Goal: Task Accomplishment & Management: Use online tool/utility

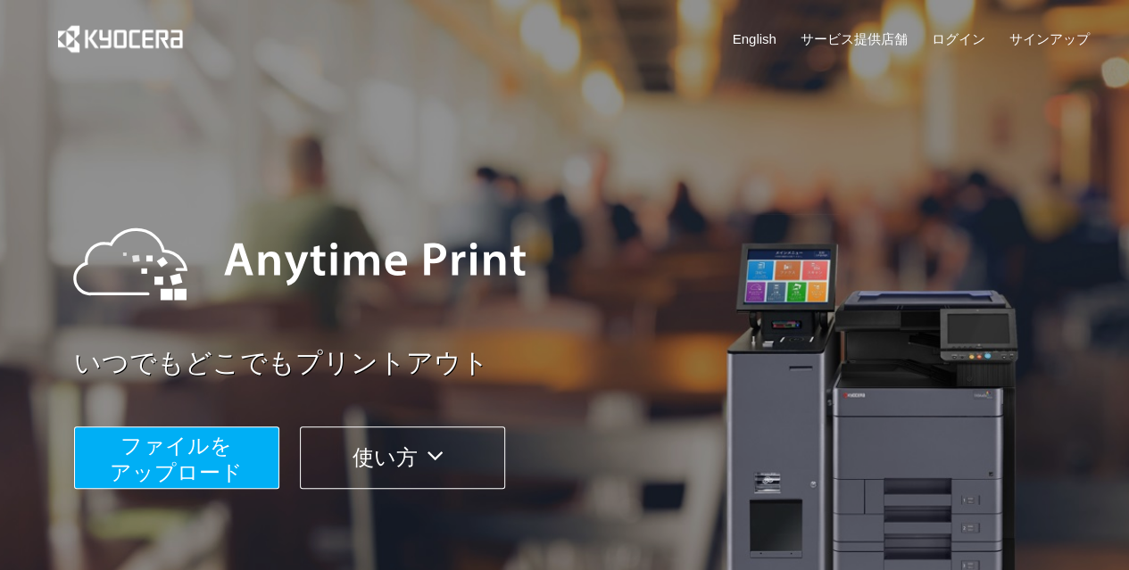
click at [1127, 111] on div at bounding box center [564, 290] width 1129 height 580
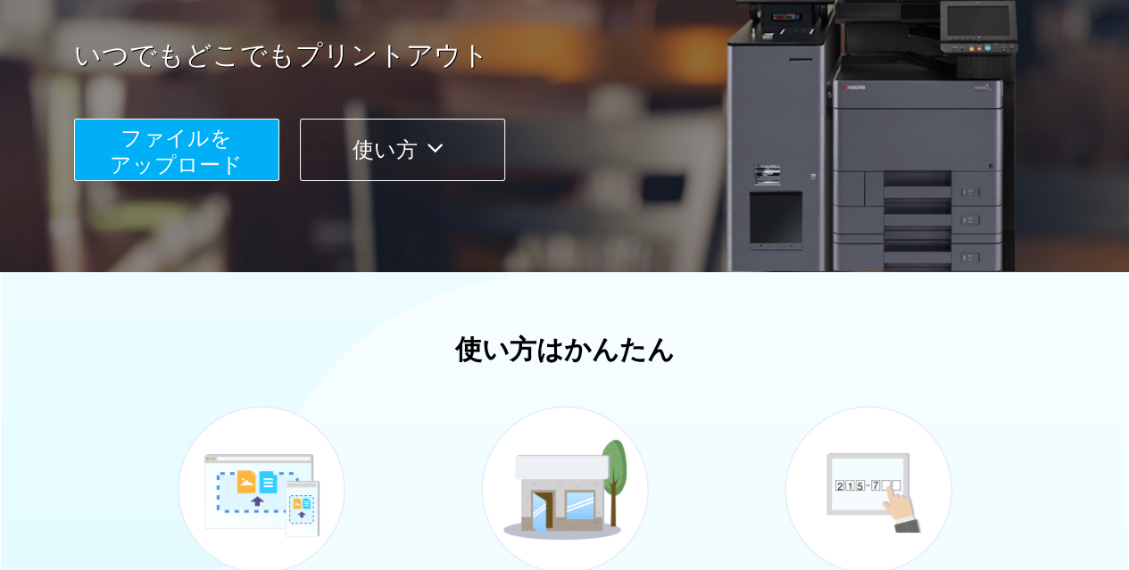
scroll to position [73, 0]
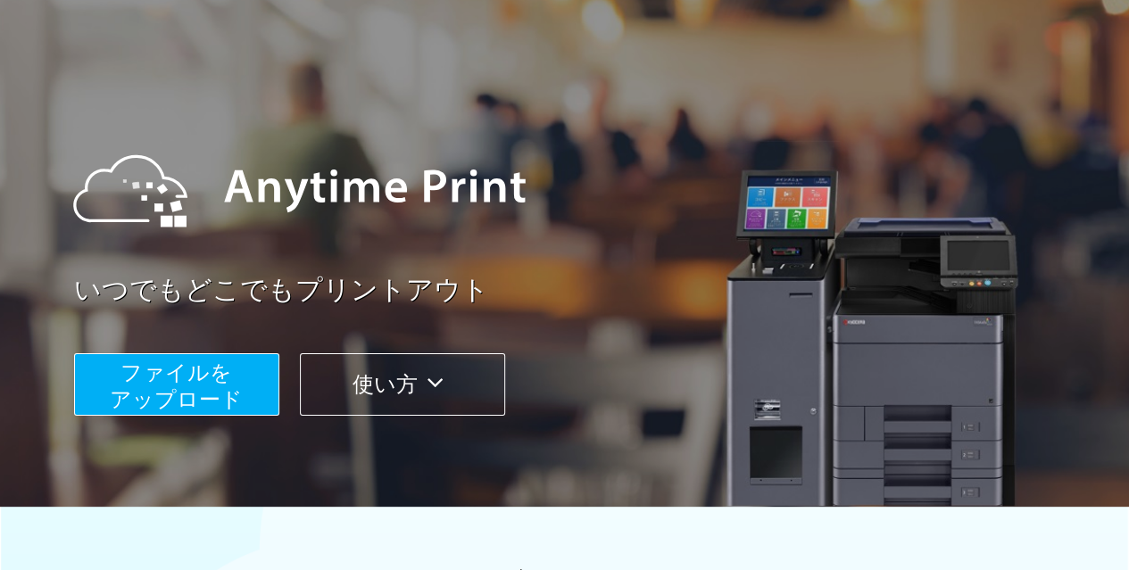
click at [241, 390] on button "ファイルを ​​アップロード" at bounding box center [176, 384] width 205 height 62
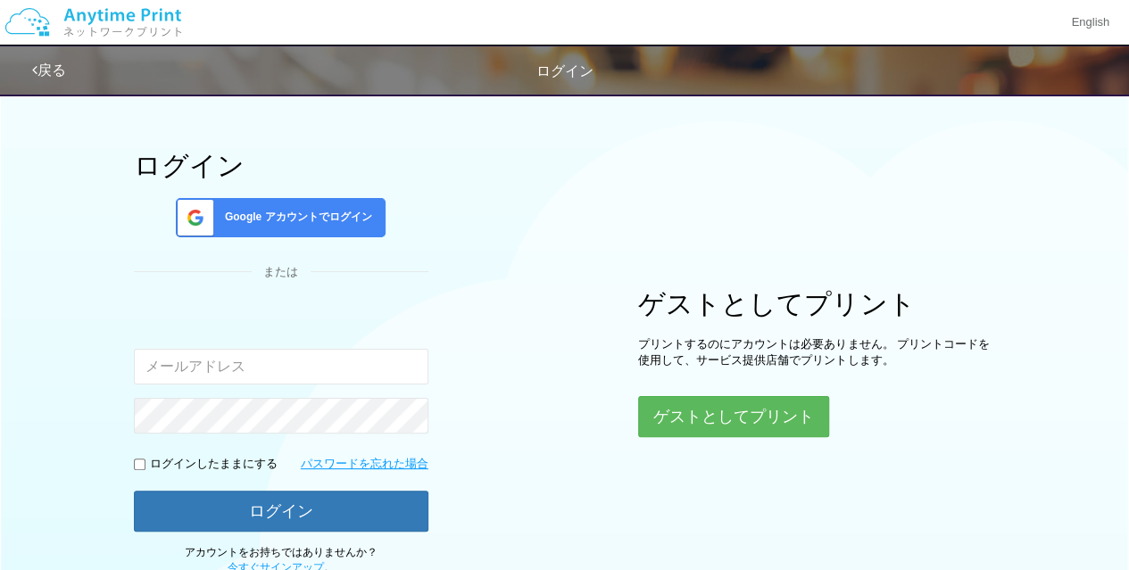
scroll to position [73, 0]
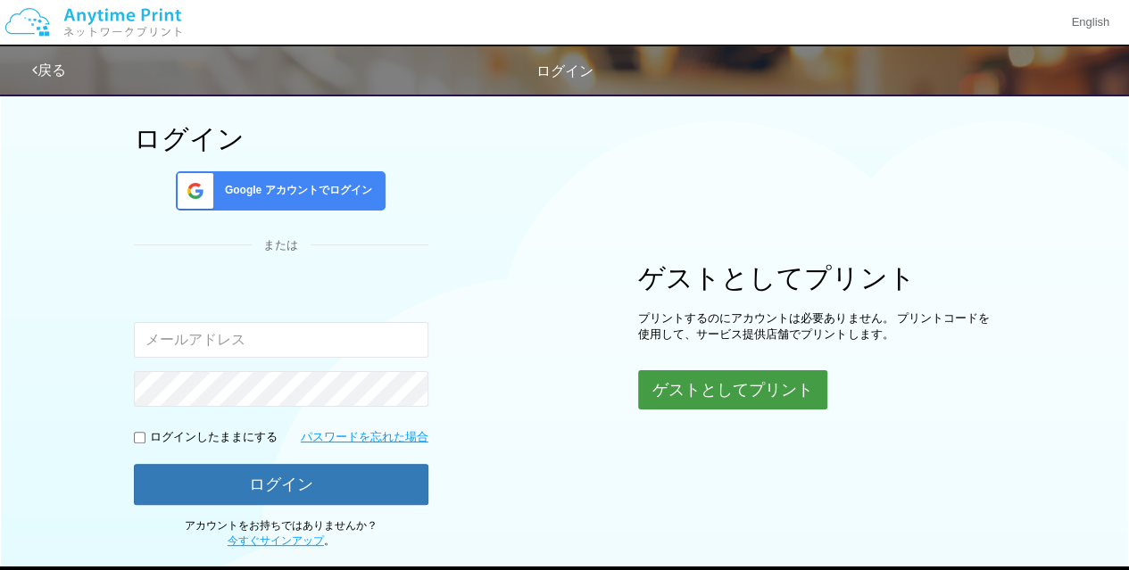
click at [690, 403] on button "ゲストとしてプリント" at bounding box center [732, 389] width 189 height 39
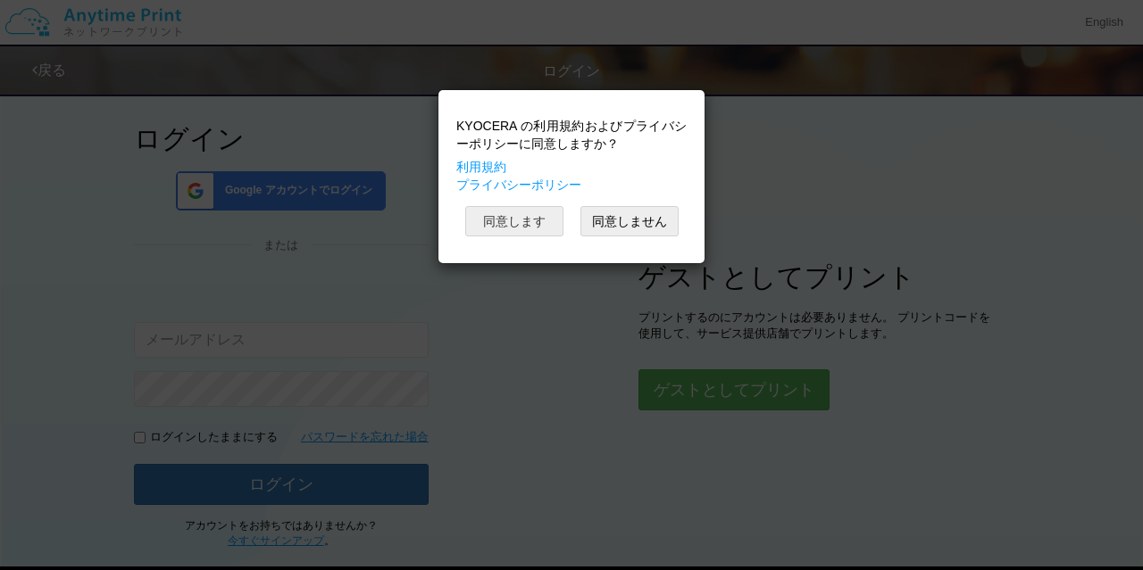
drag, startPoint x: 538, startPoint y: 204, endPoint x: 536, endPoint y: 220, distance: 15.3
click at [536, 219] on div "KYOCERA の利用規約およびプライバシーポリシーに同意しますか？ 利用規約 プライバシーポリシー 同意します 同意しません" at bounding box center [571, 176] width 248 height 155
click at [536, 220] on button "同意します" at bounding box center [514, 221] width 98 height 30
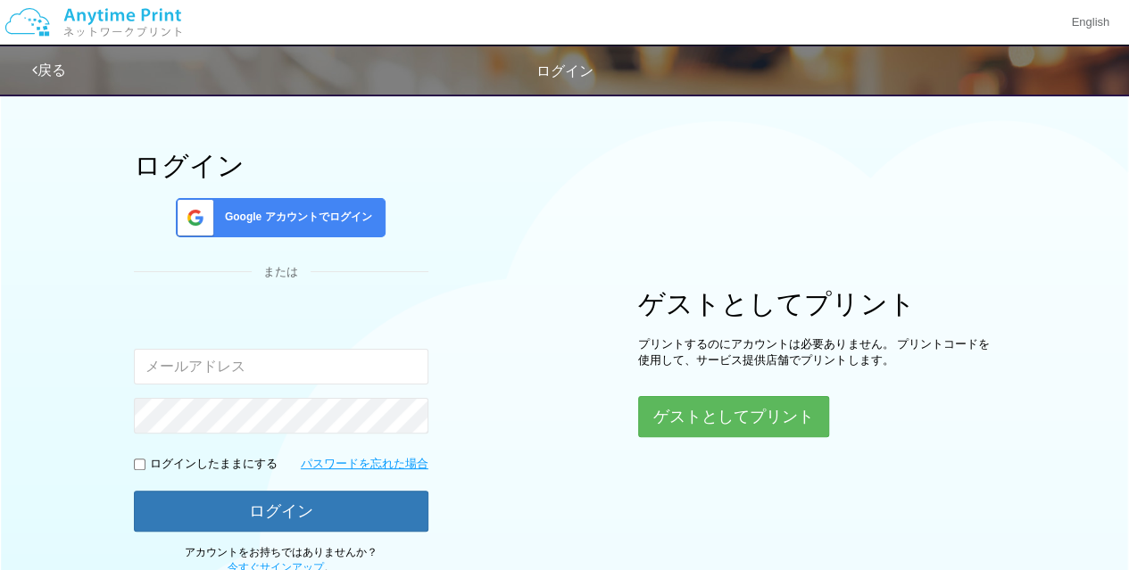
scroll to position [73, 0]
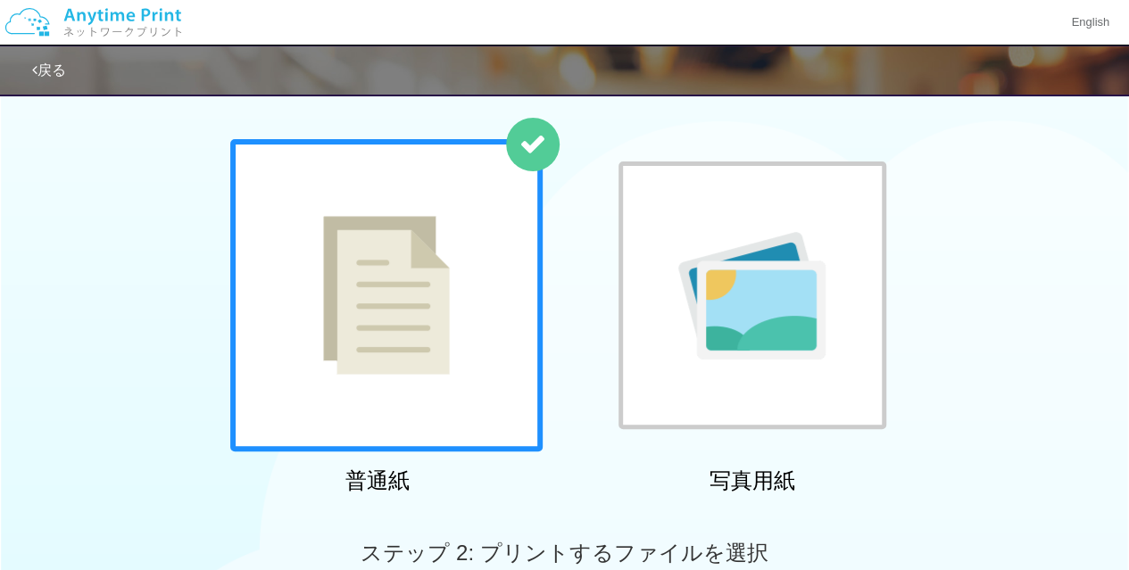
click at [434, 353] on div at bounding box center [386, 295] width 312 height 312
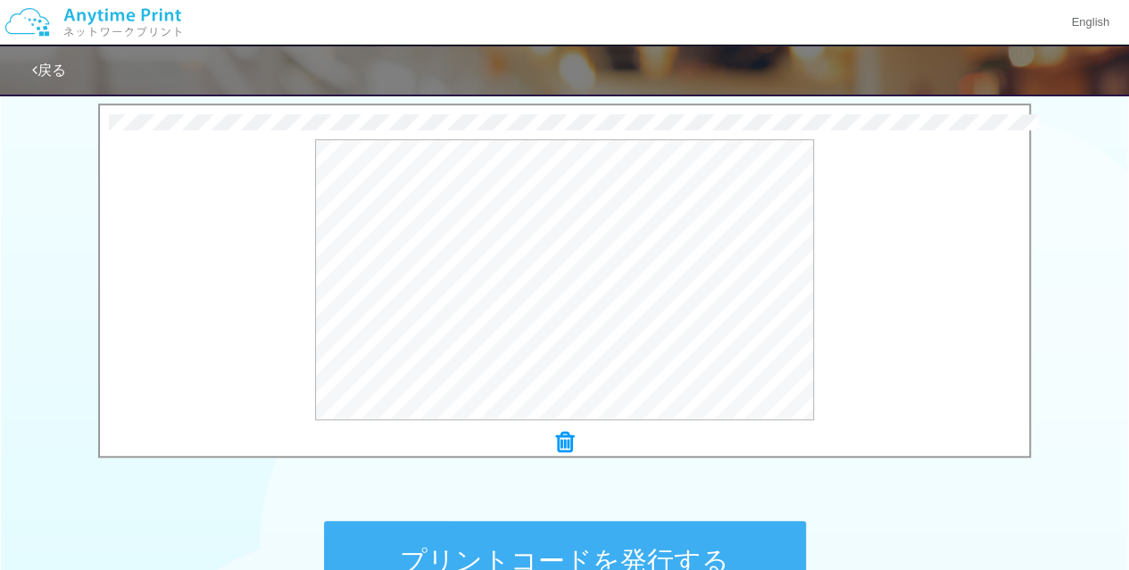
scroll to position [539, 0]
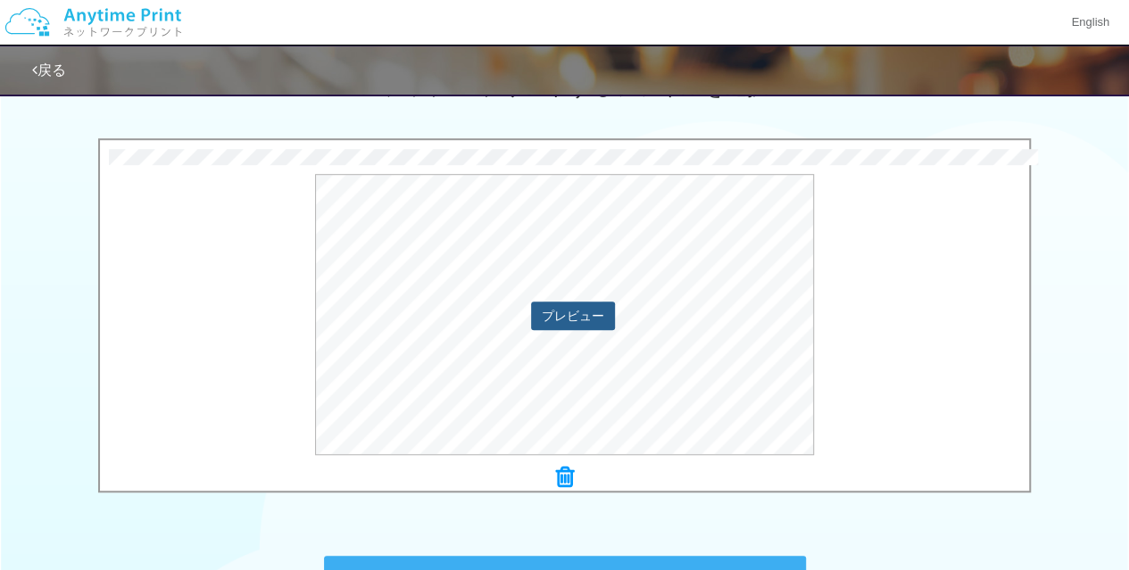
click at [585, 316] on button "プレビュー" at bounding box center [573, 316] width 84 height 29
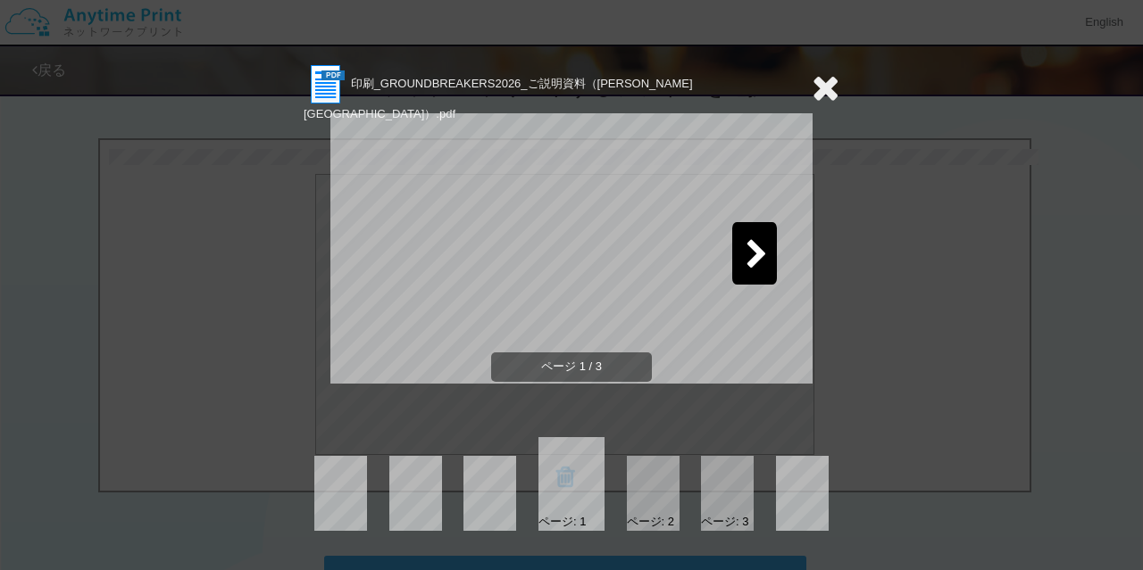
click at [745, 256] on icon at bounding box center [756, 255] width 22 height 31
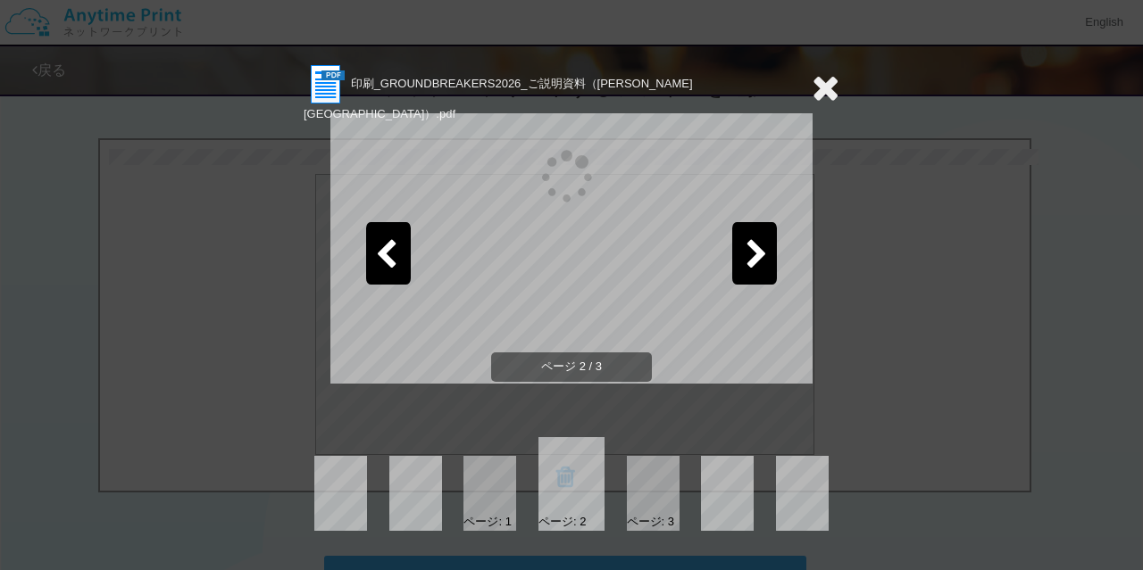
click at [745, 256] on icon at bounding box center [756, 255] width 22 height 31
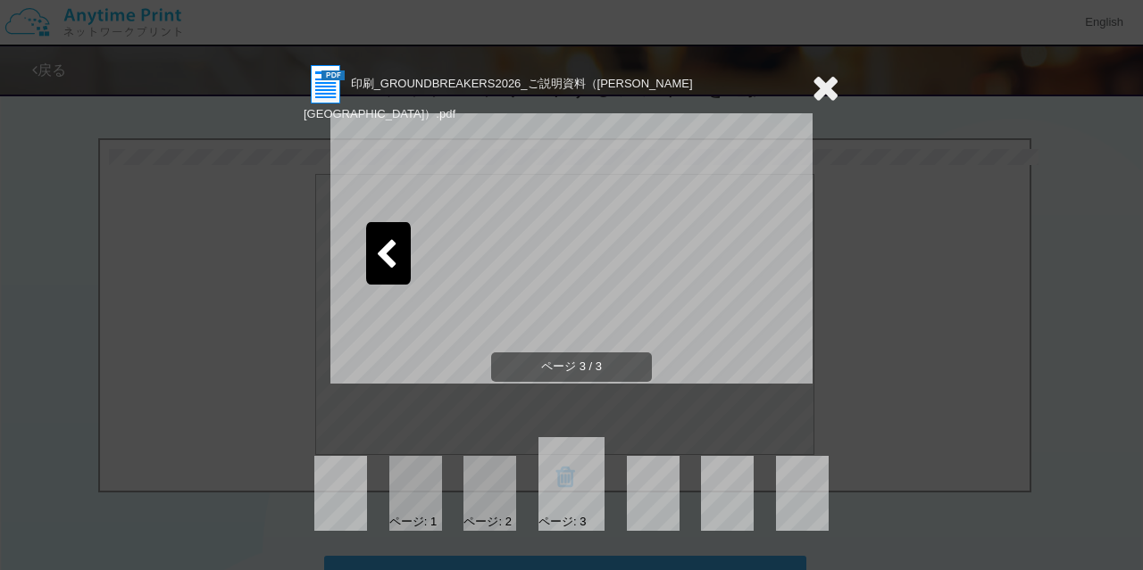
click at [826, 87] on icon at bounding box center [825, 88] width 28 height 36
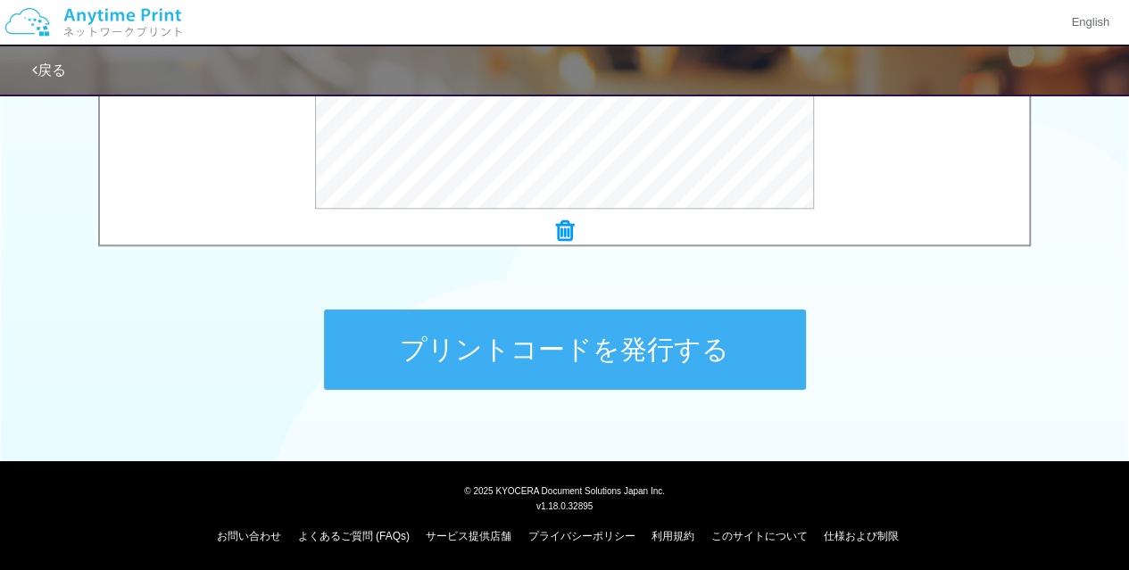
scroll to position [786, 0]
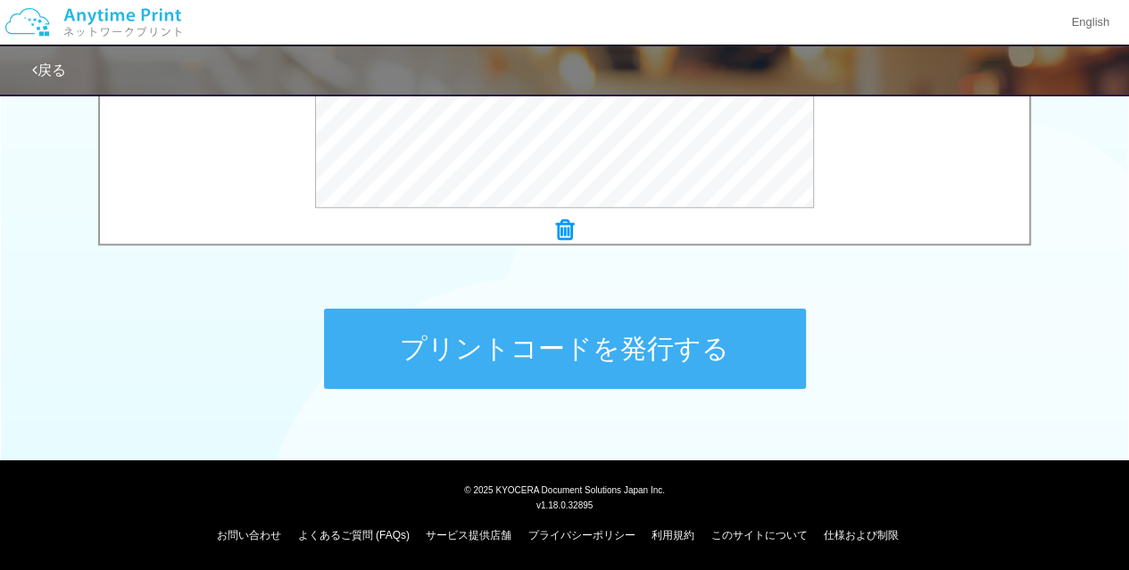
click at [587, 378] on div "プリントコードを発行する" at bounding box center [565, 348] width 536 height 187
click at [591, 374] on button "プリントコードを発行する" at bounding box center [565, 349] width 482 height 80
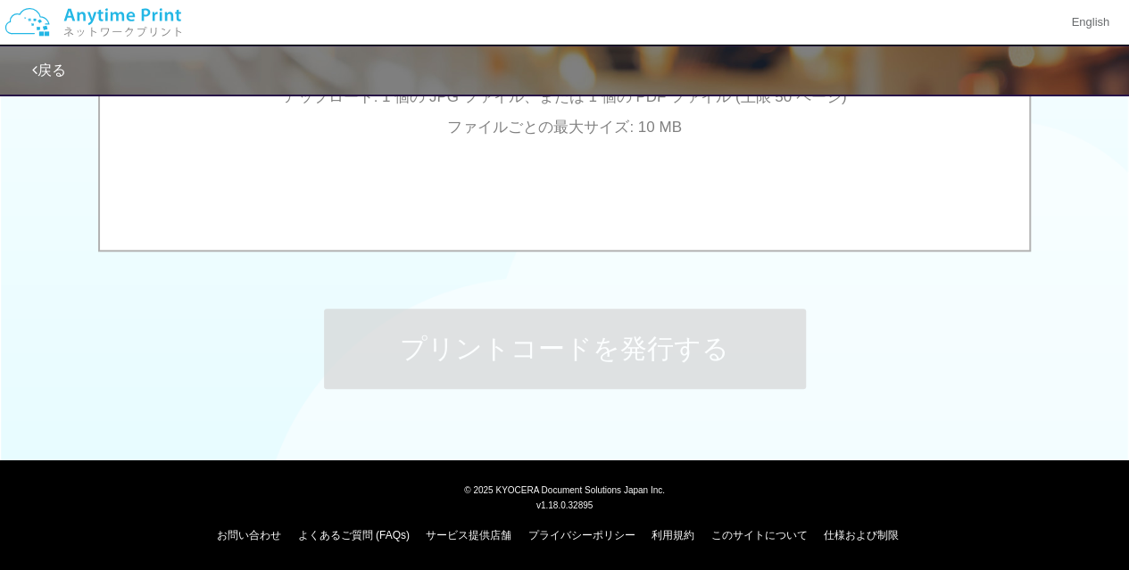
scroll to position [0, 0]
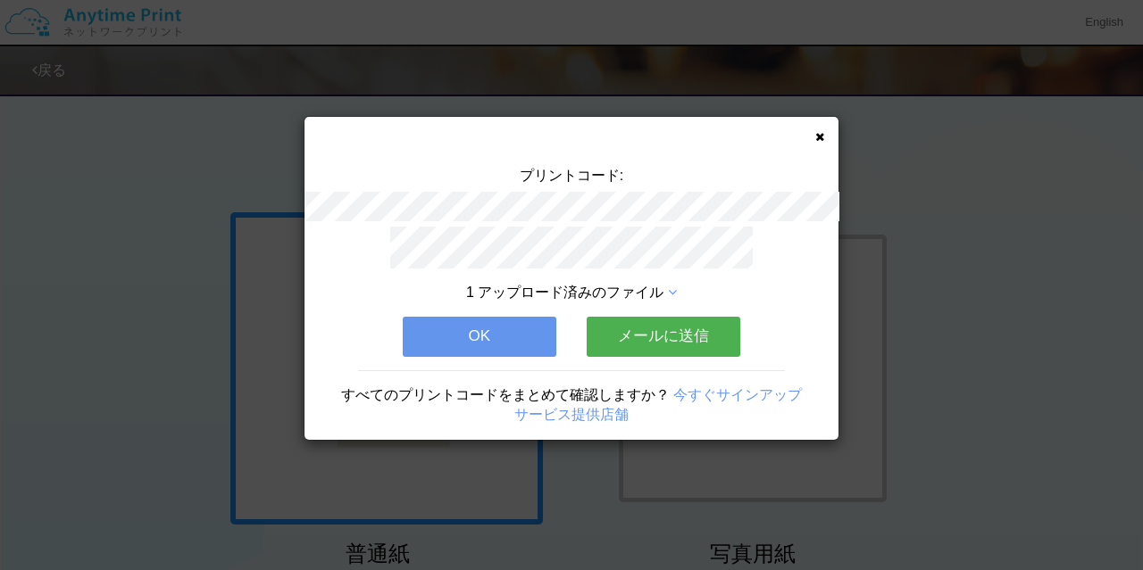
click at [620, 333] on button "メールに送信" at bounding box center [663, 336] width 154 height 39
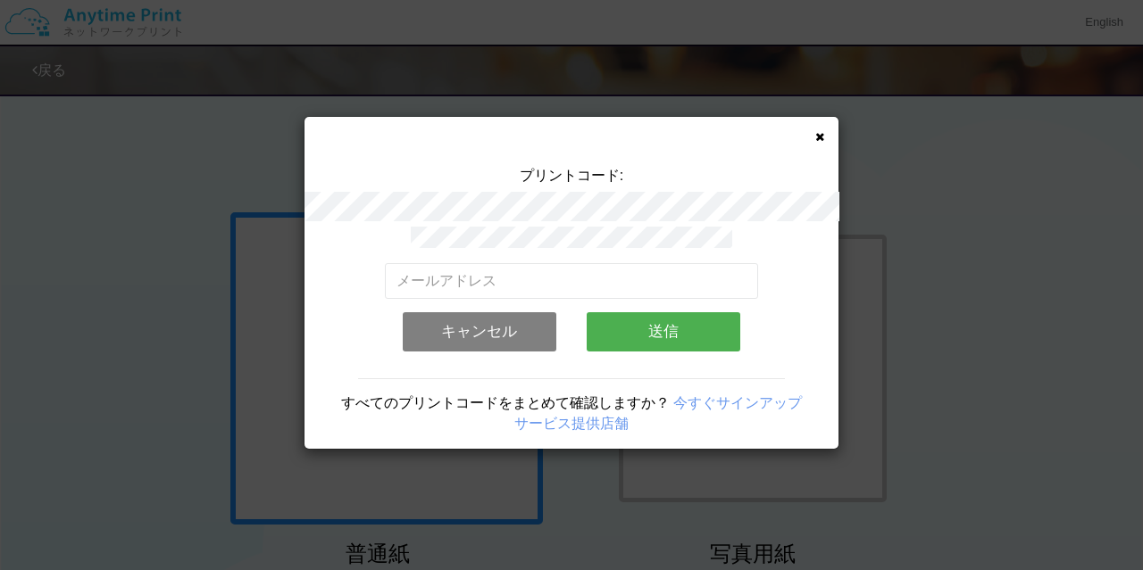
click at [566, 293] on div "有効なメールアドレスを入力してください。 このメールアドレスは、すでに別のアカウントと関連付けられています。 キャンセル 送信" at bounding box center [572, 314] width 374 height 102
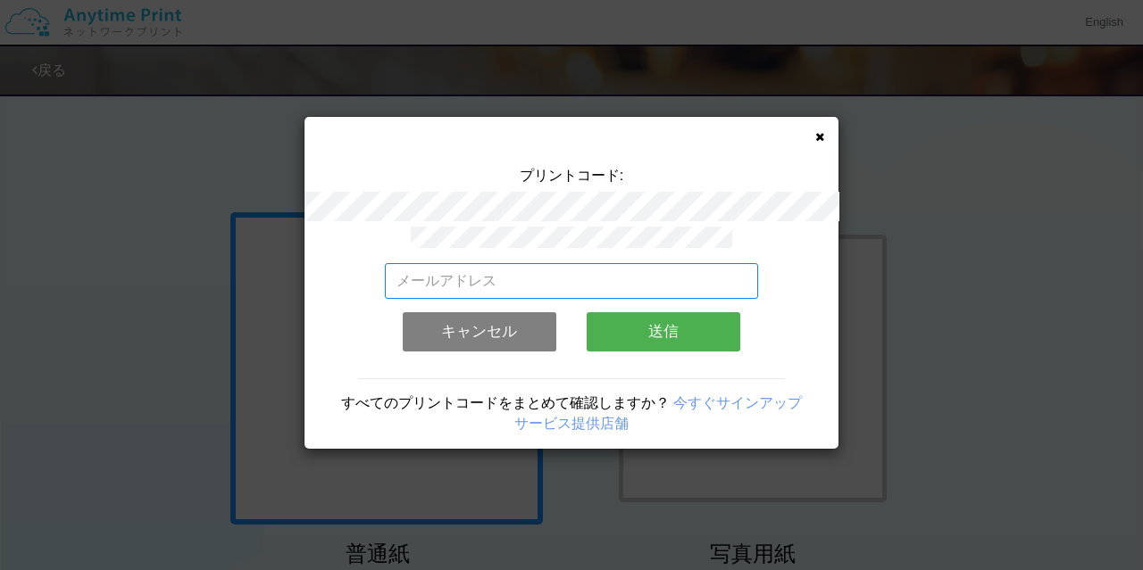
click at [566, 281] on input "email" at bounding box center [572, 281] width 374 height 36
type input "takato.kurokawa@kubota.com"
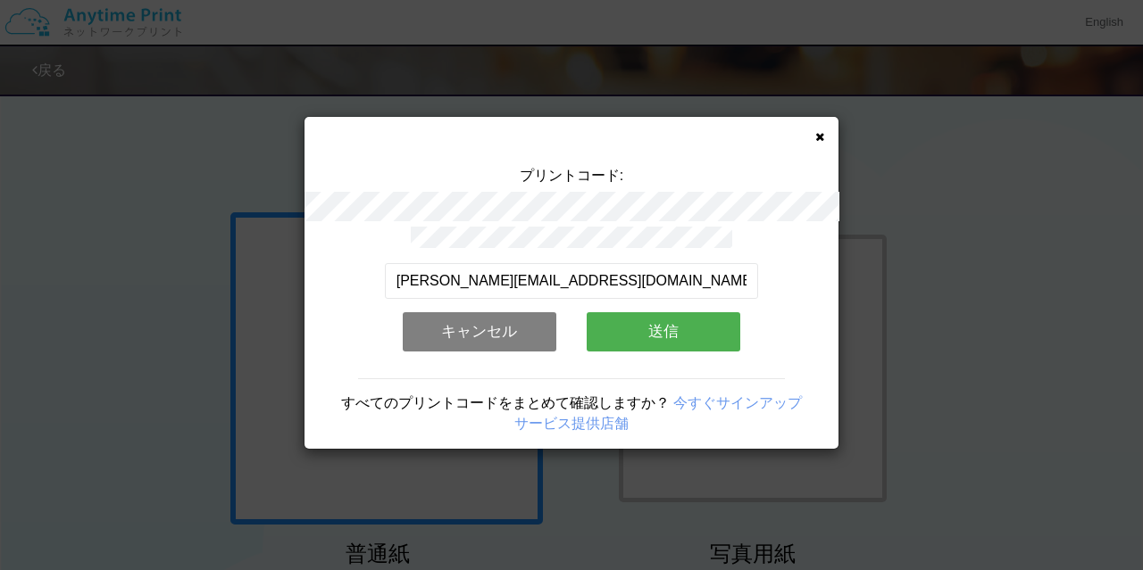
click at [620, 320] on button "送信" at bounding box center [663, 331] width 154 height 39
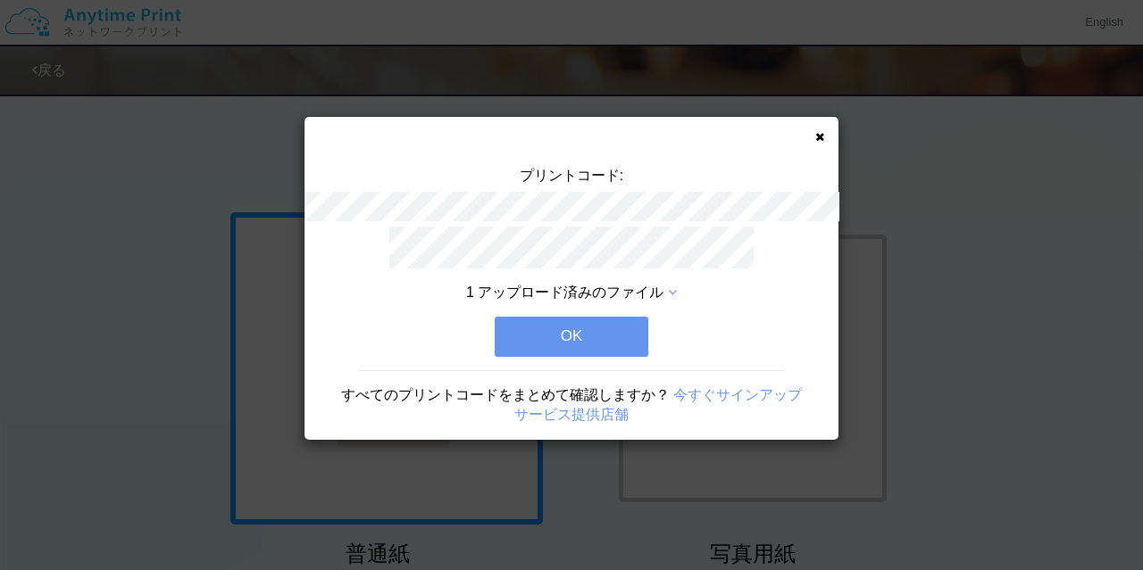
click at [602, 329] on button "OK" at bounding box center [572, 336] width 154 height 39
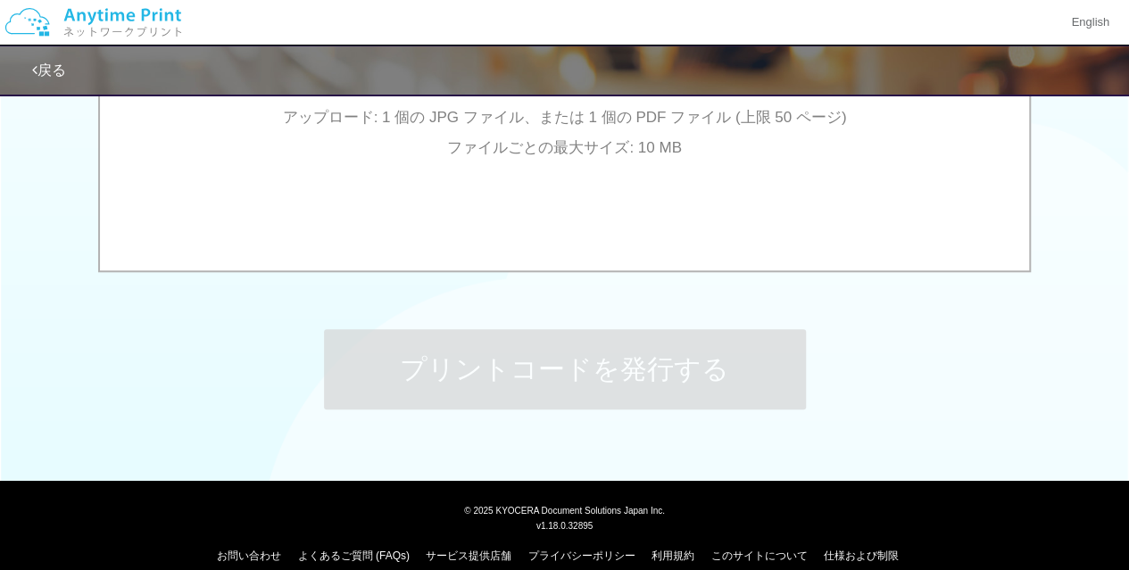
scroll to position [786, 0]
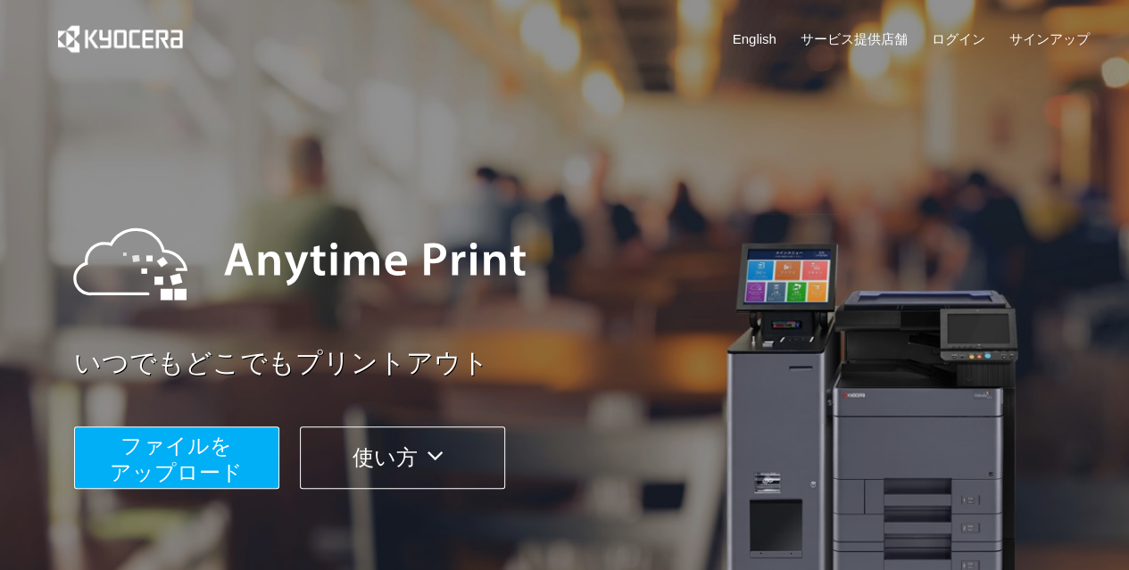
click at [450, 482] on button "使い方" at bounding box center [402, 458] width 205 height 62
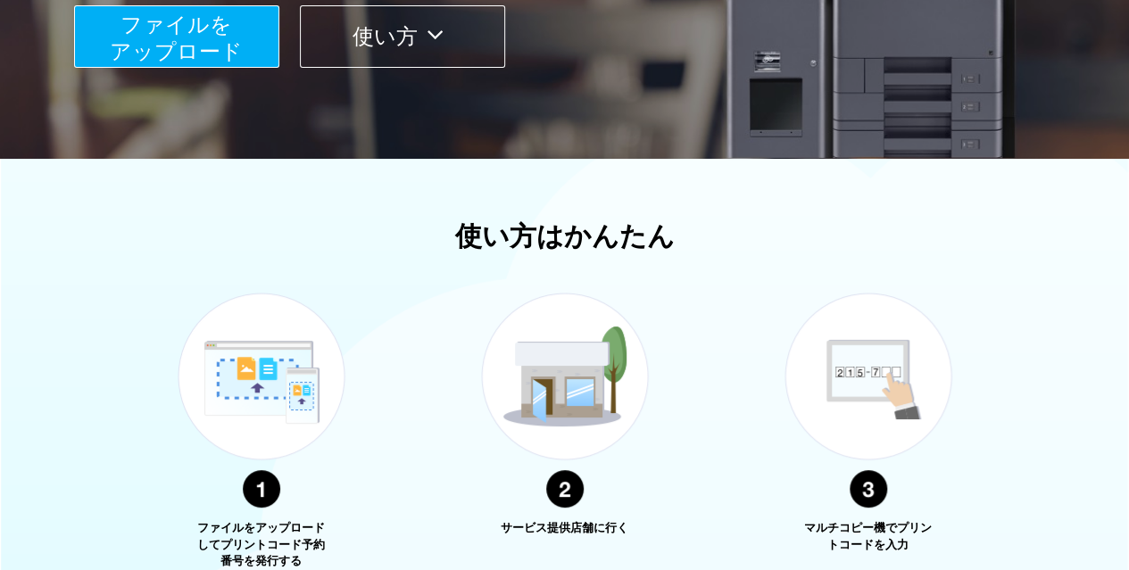
click at [451, 472] on div "ファイルをアップロードしてプリントコード予約番号を発行する サービス提供店舗に行く マルチコピー機でプリントコードを入力" at bounding box center [565, 415] width 830 height 311
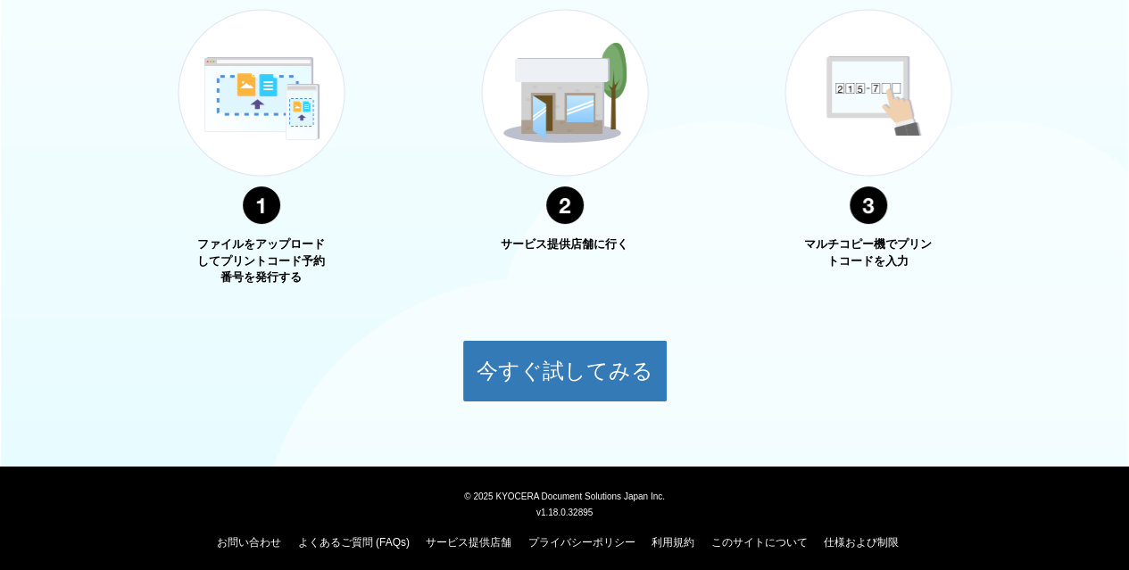
scroll to position [711, 0]
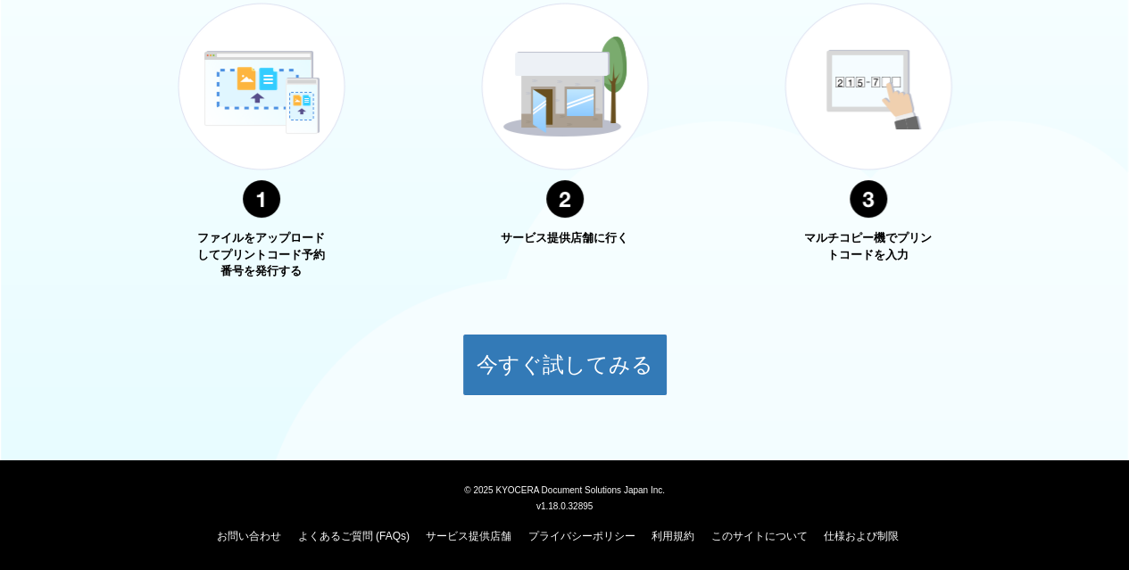
click at [559, 325] on div "今すぐ試してみる" at bounding box center [564, 351] width 1129 height 89
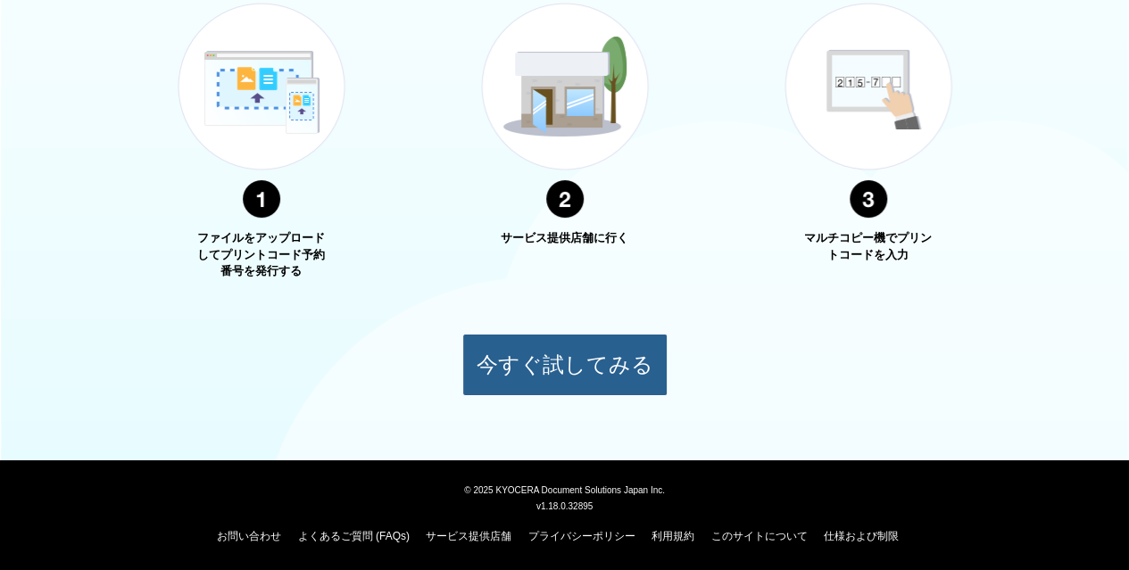
click at [556, 344] on button "今すぐ試してみる" at bounding box center [564, 365] width 205 height 62
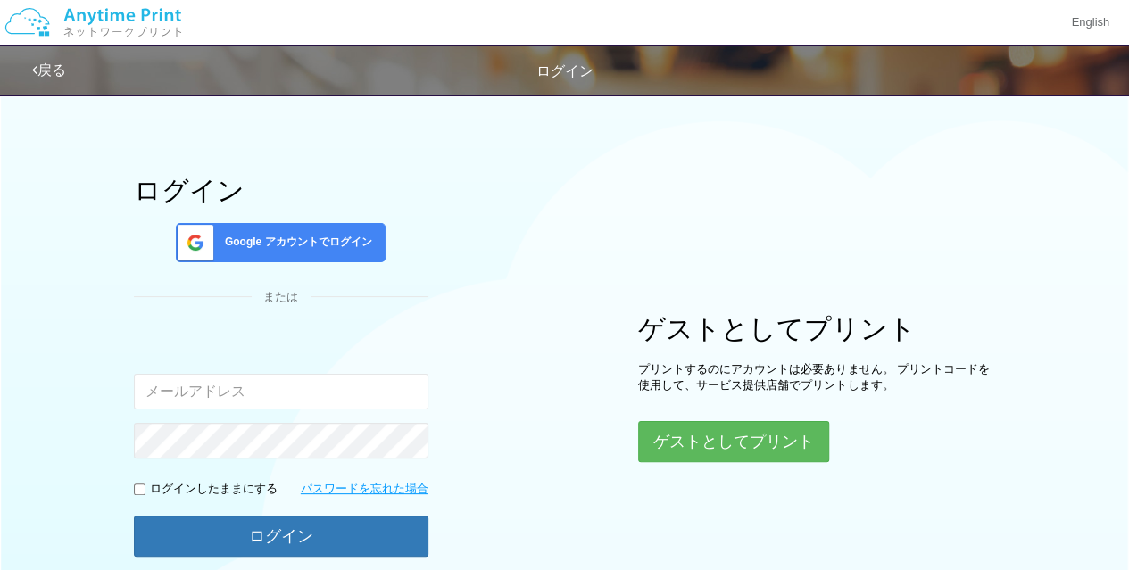
scroll to position [152, 0]
